Goal: Task Accomplishment & Management: Use online tool/utility

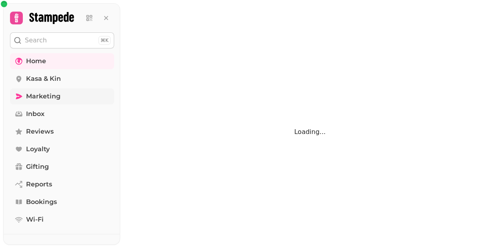
click at [85, 102] on link "Marketing" at bounding box center [62, 97] width 104 height 16
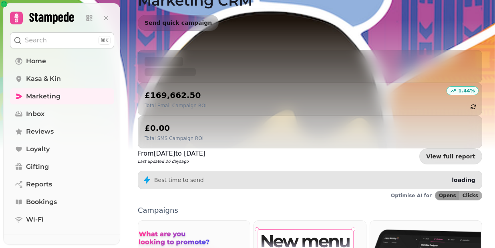
scroll to position [108, 0]
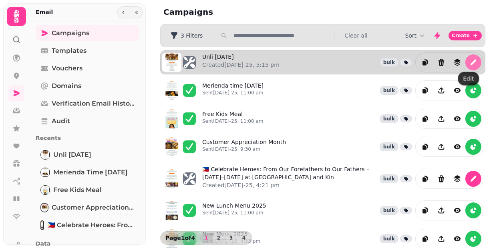
click at [469, 59] on icon "edit" at bounding box center [473, 62] width 8 height 8
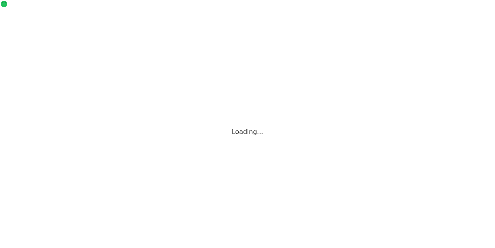
select select "**********"
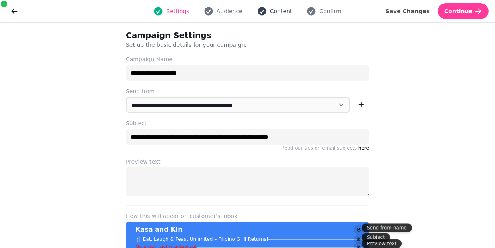
click at [282, 11] on span "Content" at bounding box center [281, 11] width 22 height 8
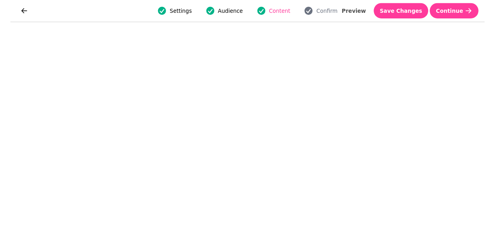
scroll to position [15, 0]
